Goal: Information Seeking & Learning: Learn about a topic

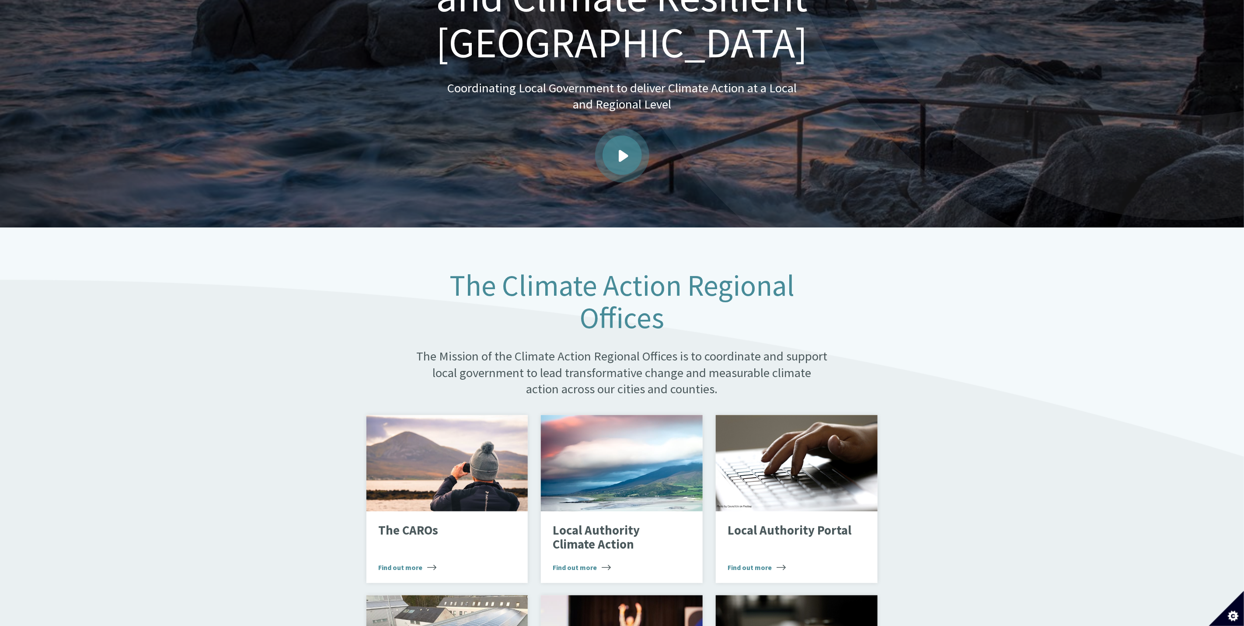
scroll to position [197, 0]
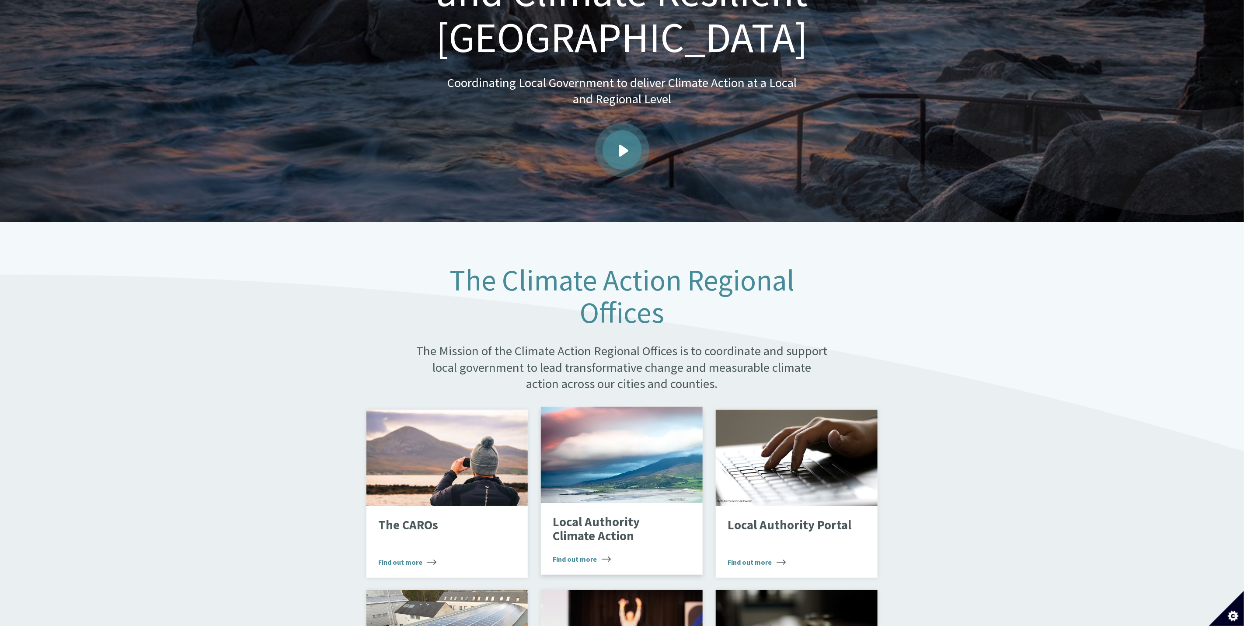
click at [601, 470] on div "Landscape" at bounding box center [622, 455] width 162 height 96
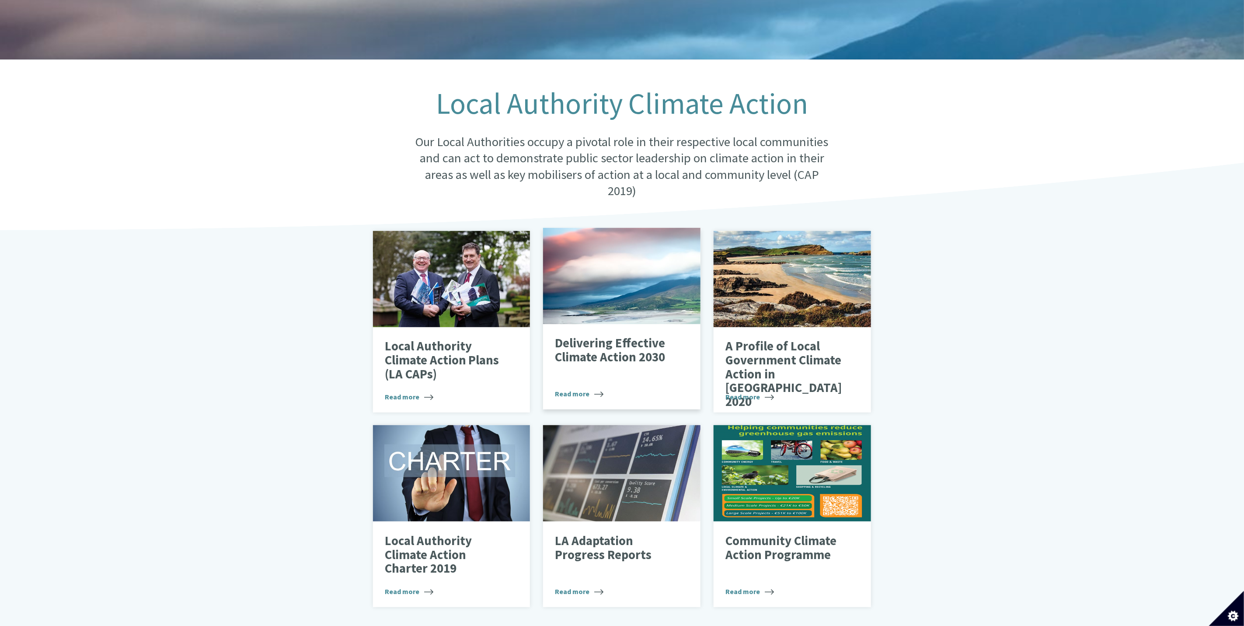
scroll to position [131, 0]
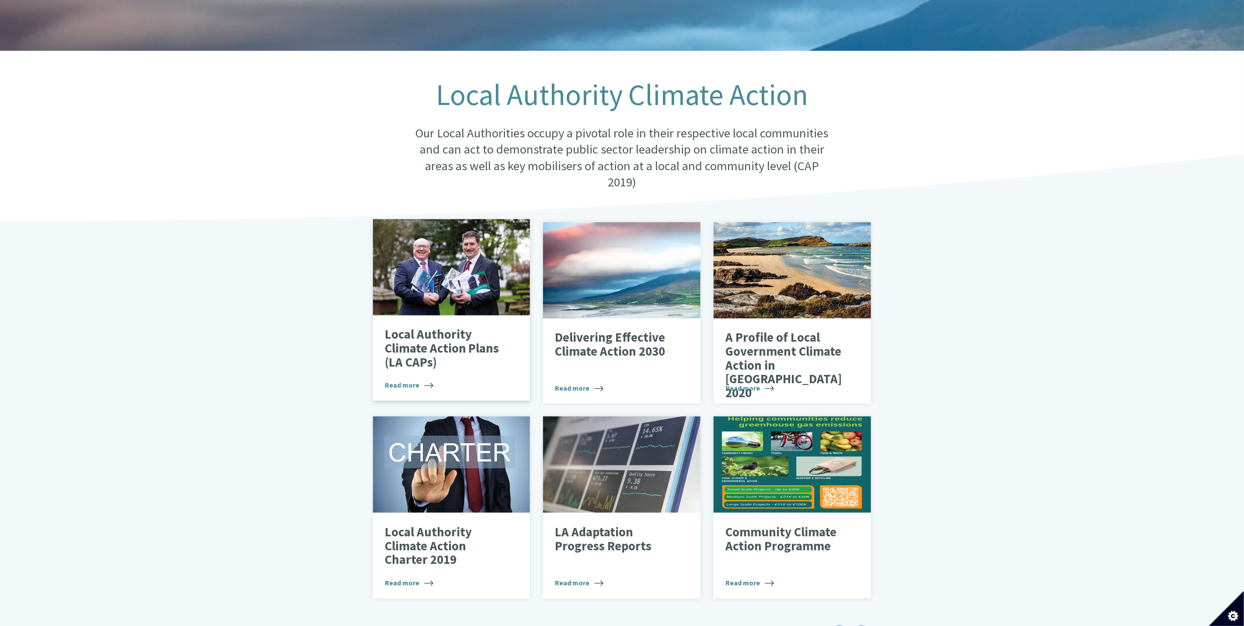
click at [439, 269] on div at bounding box center [451, 267] width 157 height 96
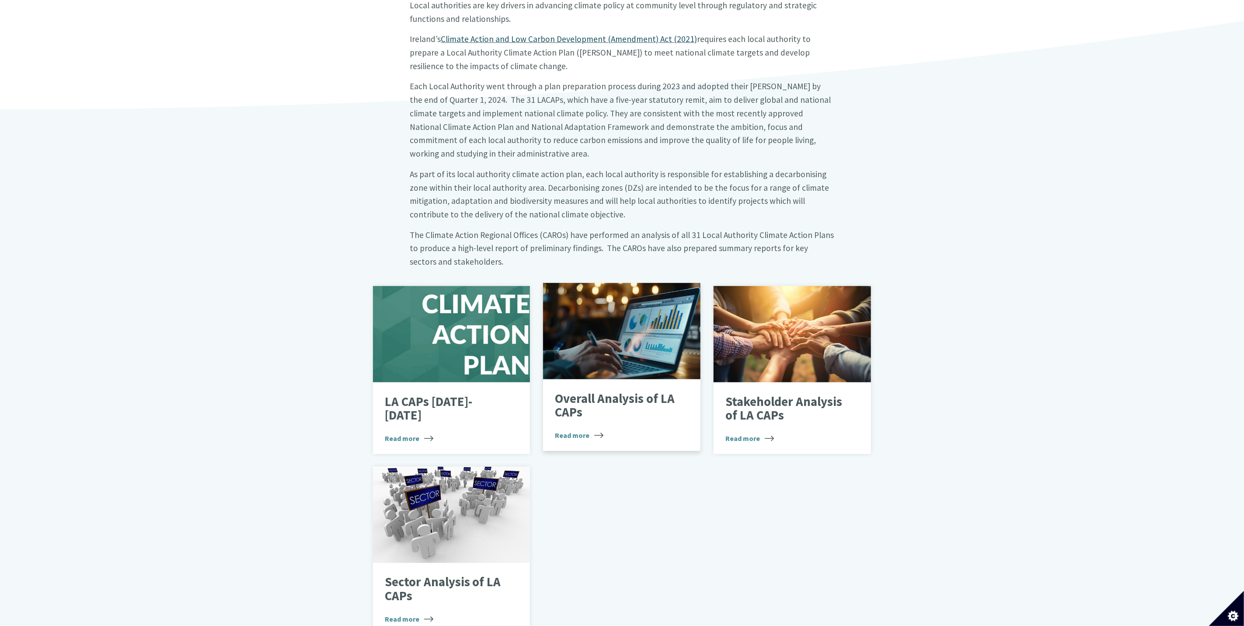
scroll to position [328, 0]
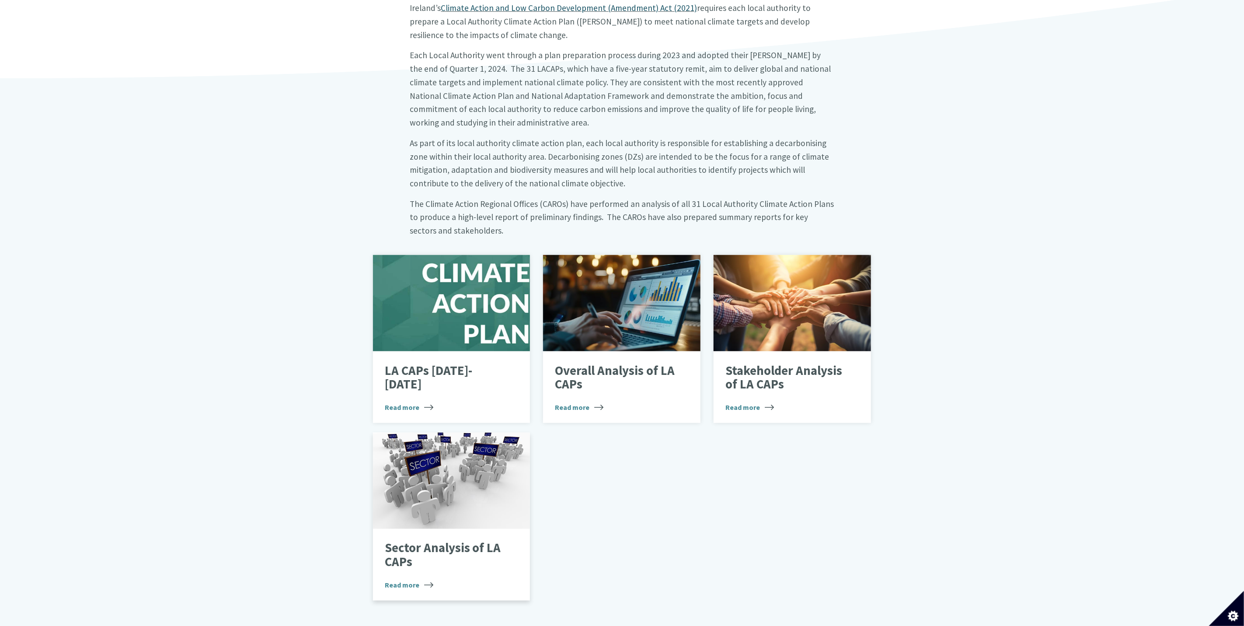
click at [431, 456] on div at bounding box center [451, 481] width 157 height 96
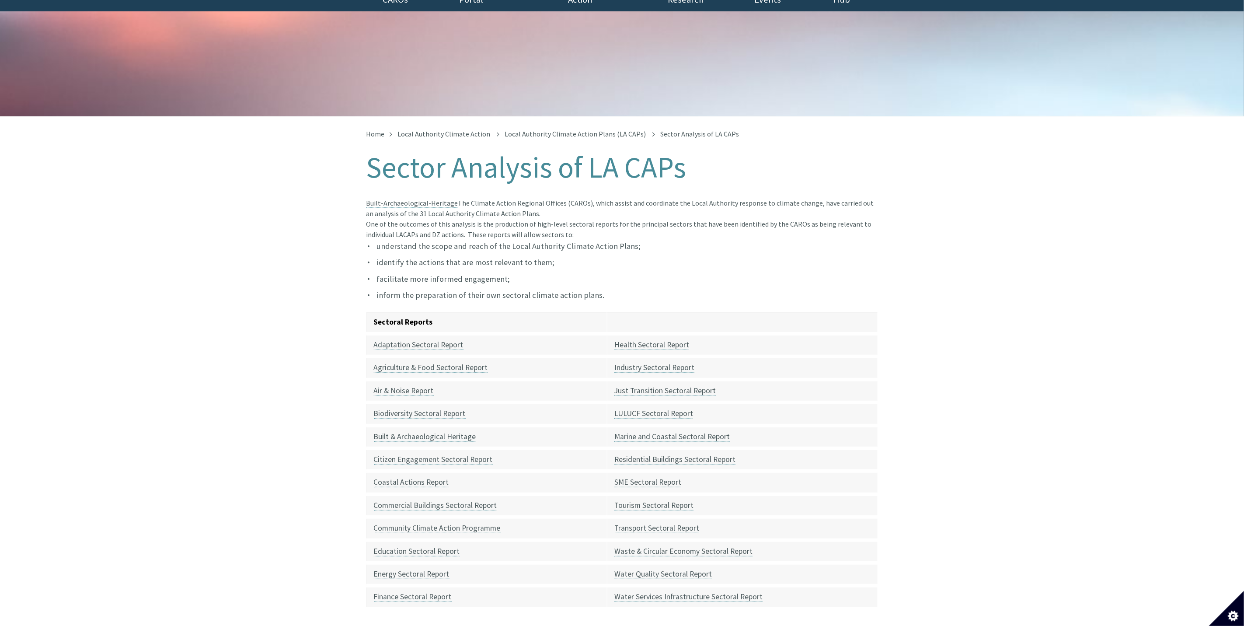
scroll to position [131, 0]
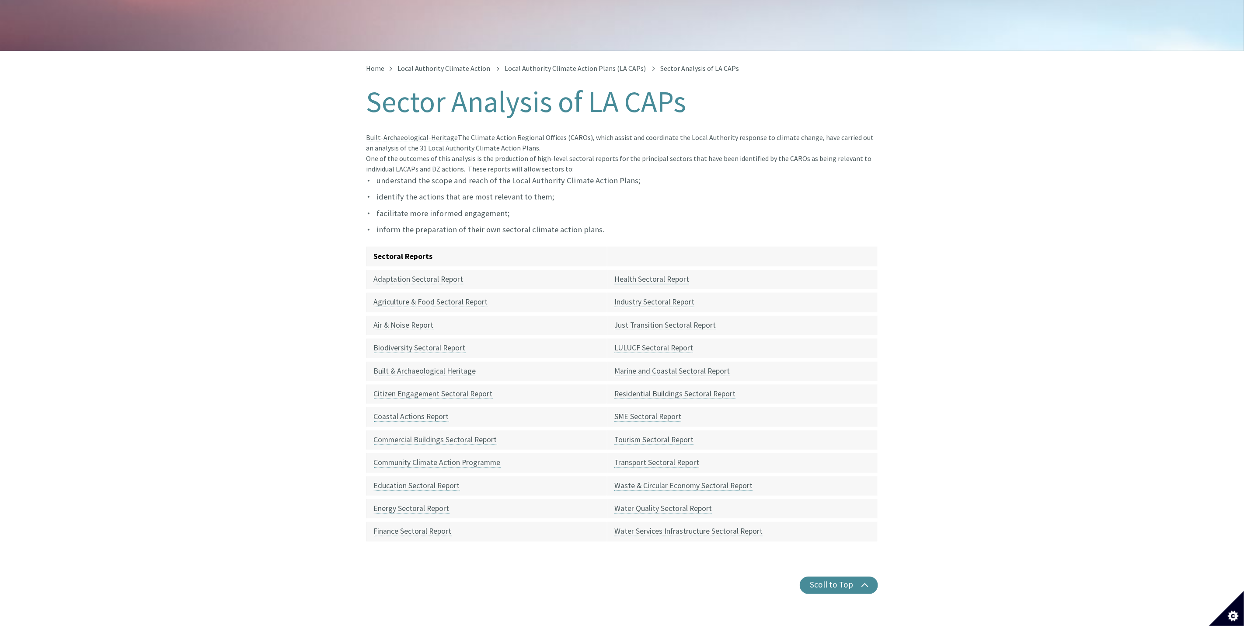
click at [651, 274] on link "Health Sectoral Report" at bounding box center [652, 279] width 75 height 10
click at [656, 274] on link "Health Sectoral Report" at bounding box center [652, 279] width 75 height 10
